Goal: Task Accomplishment & Management: Manage account settings

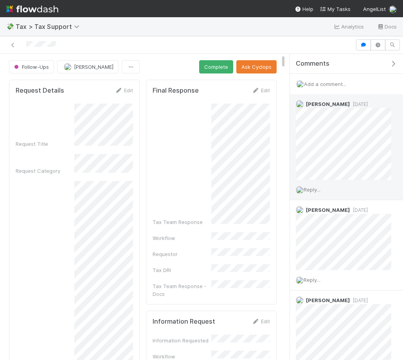
click at [316, 190] on span "Reply..." at bounding box center [311, 190] width 17 height 6
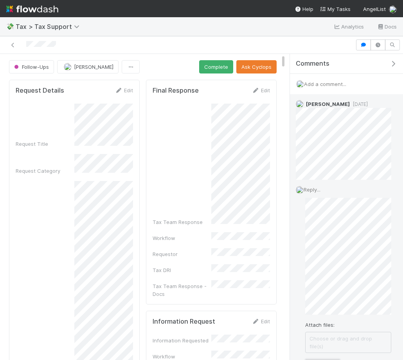
click at [319, 359] on button "Add Reply" at bounding box center [322, 365] width 35 height 13
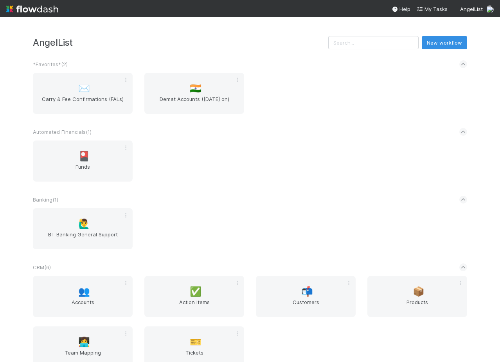
click at [288, 127] on div "Automated Financials ( 1 )" at bounding box center [250, 131] width 434 height 17
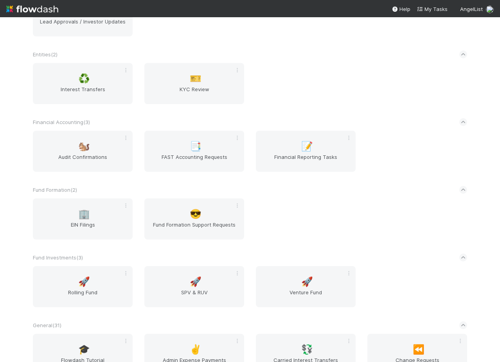
scroll to position [619, 0]
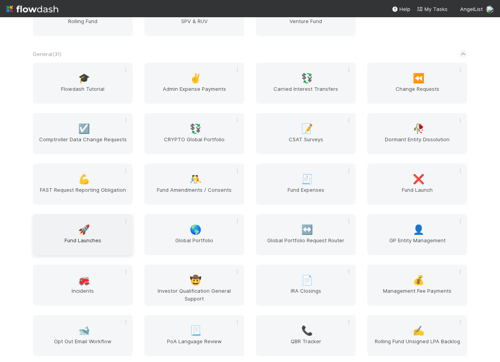
click at [70, 240] on span "Fund Launches" at bounding box center [82, 244] width 93 height 16
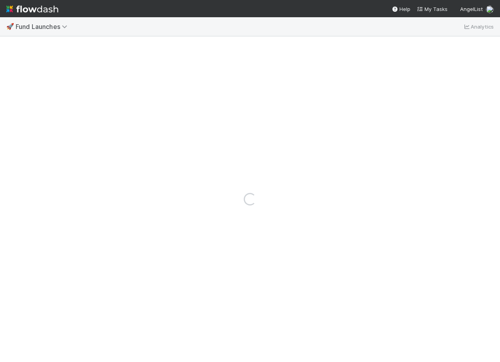
click at [176, 54] on div "Loading..." at bounding box center [250, 198] width 500 height 325
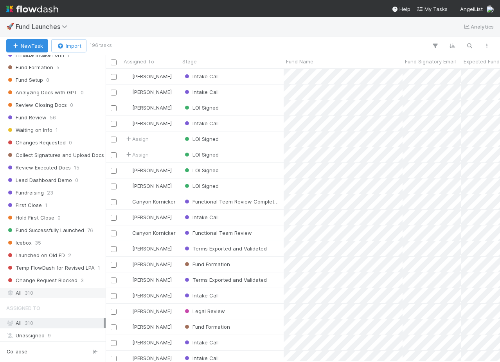
scroll to position [280, 0]
click at [43, 293] on div "All 310" at bounding box center [54, 294] width 97 height 10
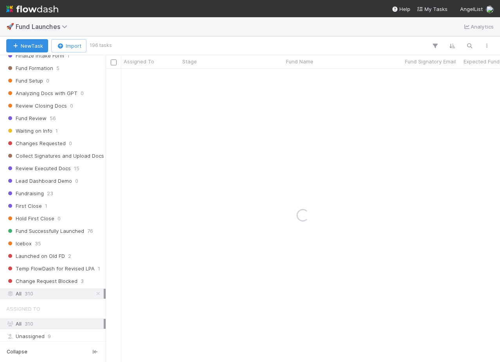
click at [196, 36] on div "New Task Import 196 tasks" at bounding box center [250, 45] width 500 height 19
type input "pointer"
click at [472, 34] on icon "button" at bounding box center [472, 33] width 8 height 5
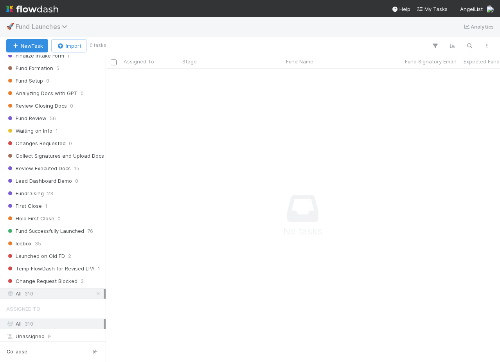
click at [40, 26] on span "Fund Launches" at bounding box center [44, 27] width 56 height 8
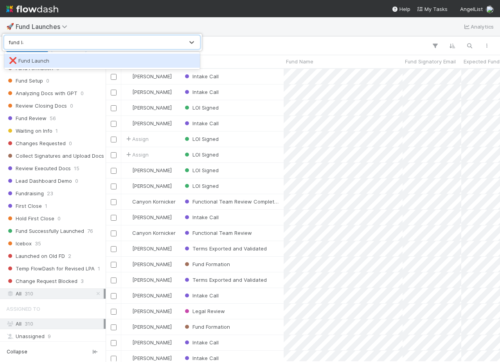
type input "fund lau"
click at [45, 62] on div "❌ Fund Launch" at bounding box center [102, 61] width 186 height 8
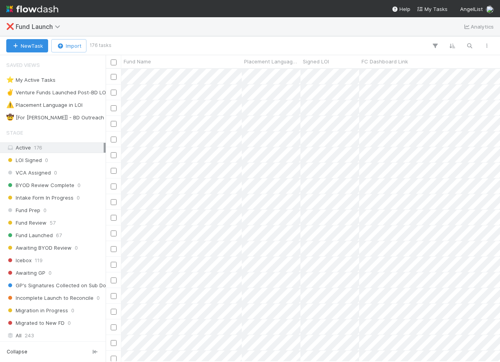
scroll to position [293, 394]
click at [244, 36] on div "❌ Fund Launch Analytics" at bounding box center [250, 26] width 500 height 19
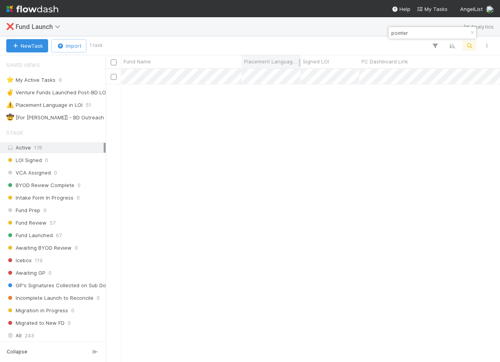
type input "pointer"
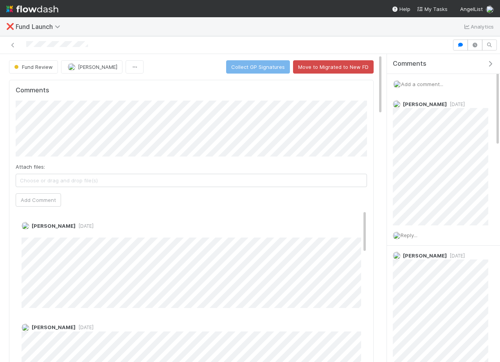
click at [490, 65] on icon "button" at bounding box center [490, 64] width 8 height 6
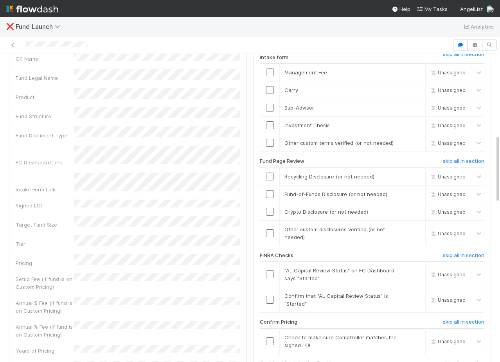
scroll to position [357, 0]
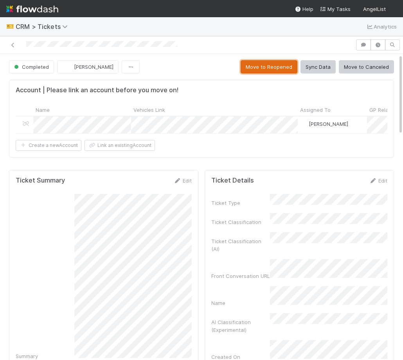
click at [276, 62] on button "Move to Reopened" at bounding box center [268, 66] width 57 height 13
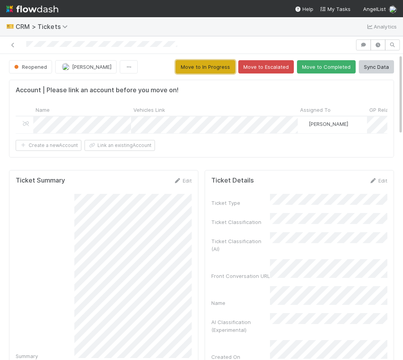
click at [210, 65] on button "Move to In Progress" at bounding box center [205, 66] width 59 height 13
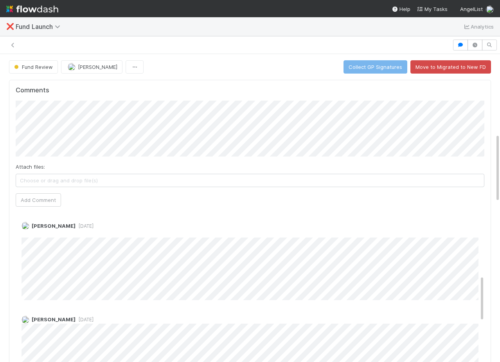
click at [20, 27] on span "Fund Launch" at bounding box center [40, 27] width 48 height 8
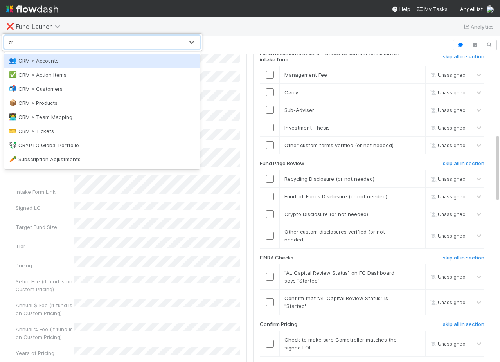
type input "crm"
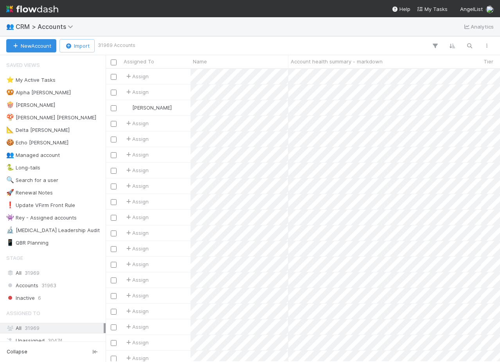
scroll to position [293, 394]
click at [172, 42] on div at bounding box center [314, 46] width 361 height 10
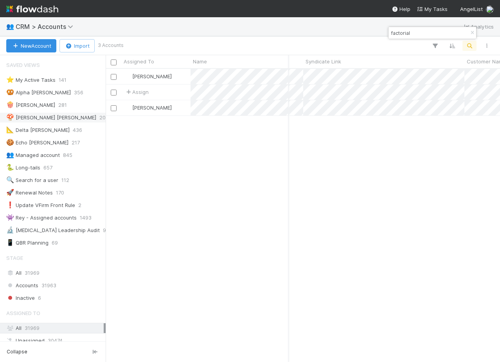
type input "factorial"
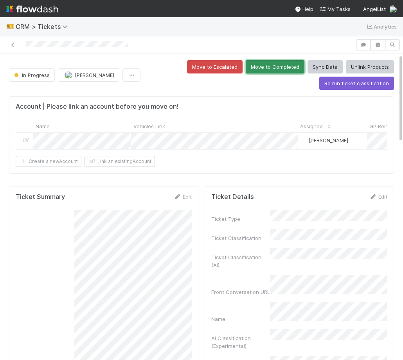
click at [273, 72] on button "Move to Completed" at bounding box center [275, 66] width 59 height 13
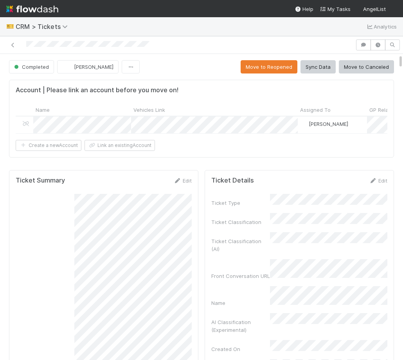
click at [266, 63] on button "Move to Reopened" at bounding box center [268, 66] width 57 height 13
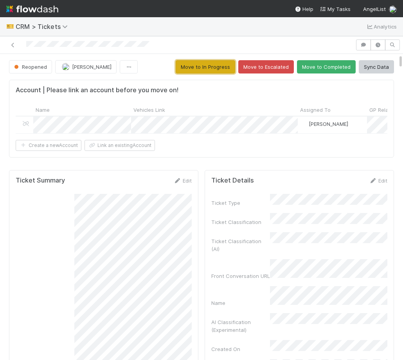
click at [210, 66] on button "Move to In Progress" at bounding box center [205, 66] width 59 height 13
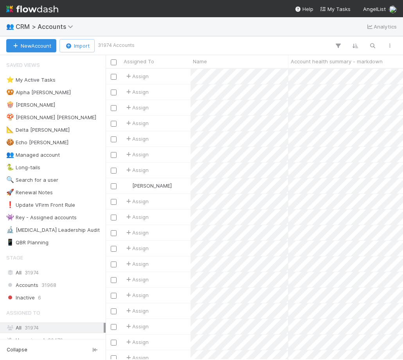
scroll to position [0, 0]
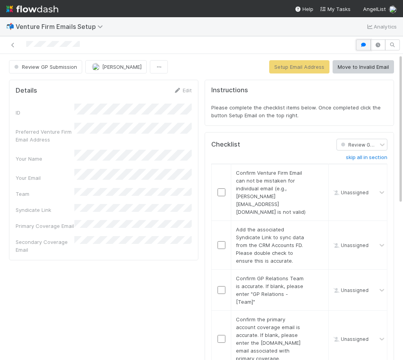
click at [362, 44] on icon "button" at bounding box center [363, 45] width 8 height 5
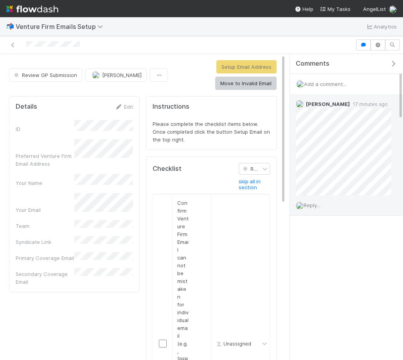
click at [318, 203] on span "Reply..." at bounding box center [311, 205] width 17 height 6
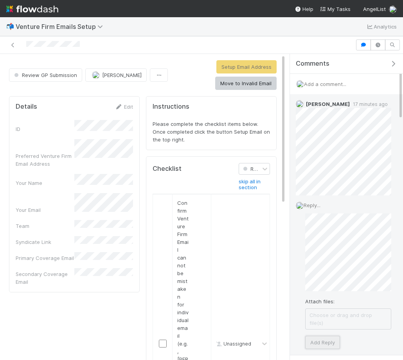
click at [330, 338] on button "Add Reply" at bounding box center [322, 342] width 35 height 13
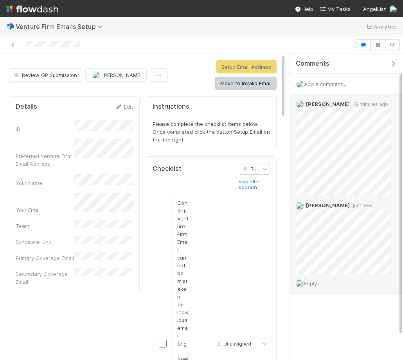
click at [392, 61] on icon "button" at bounding box center [393, 64] width 8 height 6
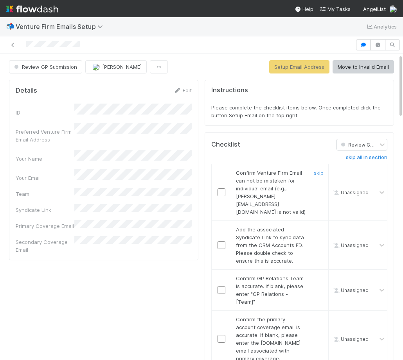
click at [219, 188] on input "checkbox" at bounding box center [221, 192] width 8 height 8
click at [188, 90] on link "Edit" at bounding box center [182, 90] width 18 height 6
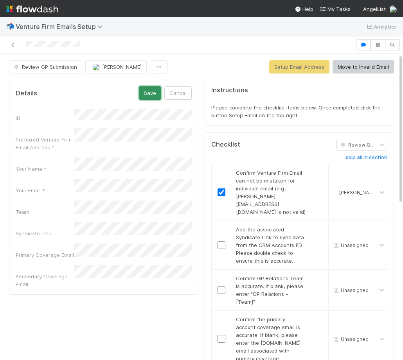
click at [151, 91] on button "Save" at bounding box center [150, 92] width 22 height 13
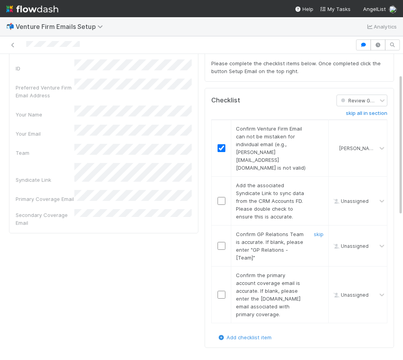
scroll to position [45, 0]
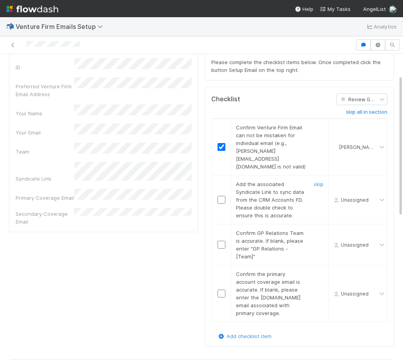
click at [223, 209] on td at bounding box center [222, 199] width 20 height 49
click at [219, 196] on input "checkbox" at bounding box center [221, 200] width 8 height 8
click at [220, 241] on input "checkbox" at bounding box center [221, 245] width 8 height 8
click at [220, 290] on input "checkbox" at bounding box center [221, 294] width 8 height 8
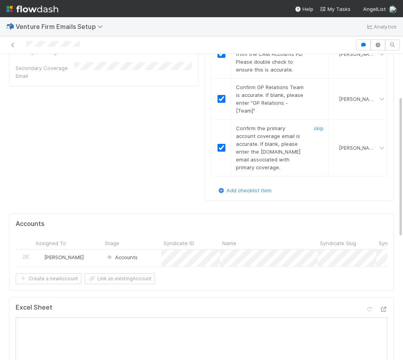
scroll to position [0, 0]
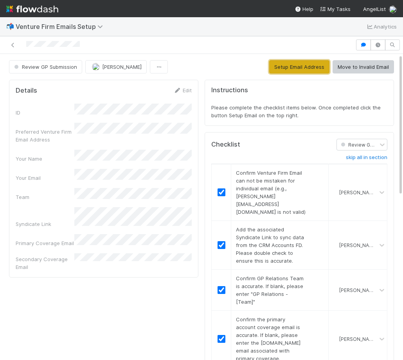
click at [297, 67] on button "Setup Email Address" at bounding box center [299, 66] width 60 height 13
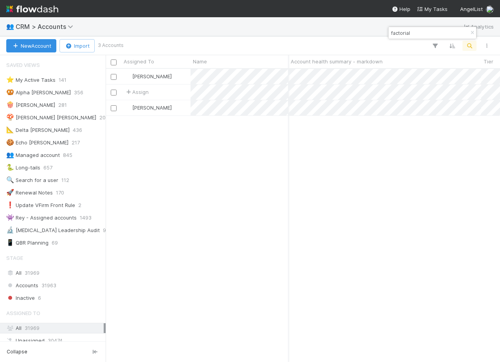
scroll to position [293, 394]
click at [398, 34] on input "factorial" at bounding box center [428, 32] width 78 height 9
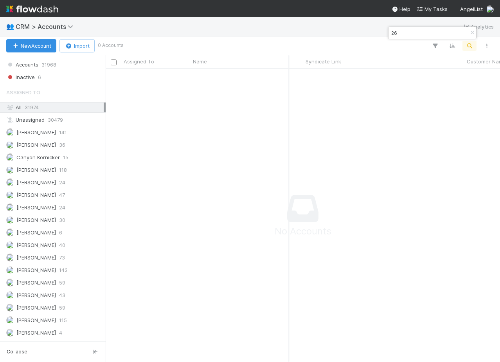
scroll to position [115, 0]
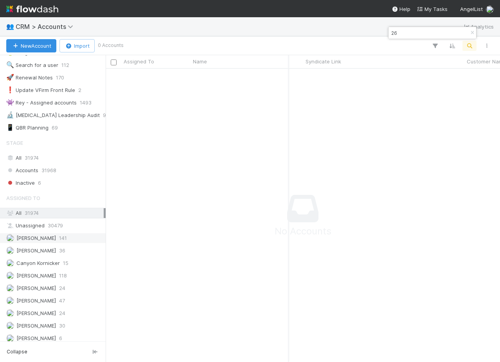
click at [56, 240] on div "Amy Saks 141" at bounding box center [54, 238] width 97 height 10
click at [449, 32] on div "26" at bounding box center [432, 33] width 88 height 12
click at [433, 30] on input "26" at bounding box center [428, 32] width 78 height 9
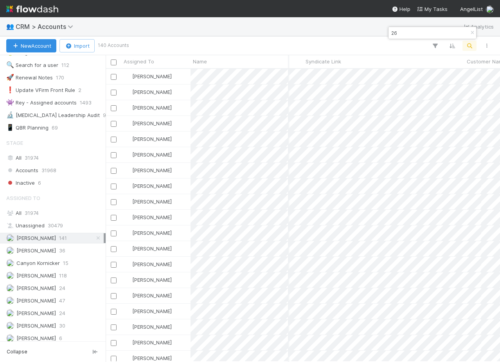
scroll to position [293, 394]
type input "26"
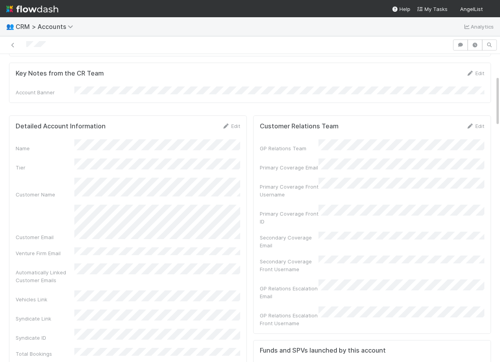
scroll to position [134, 0]
